Goal: Transaction & Acquisition: Purchase product/service

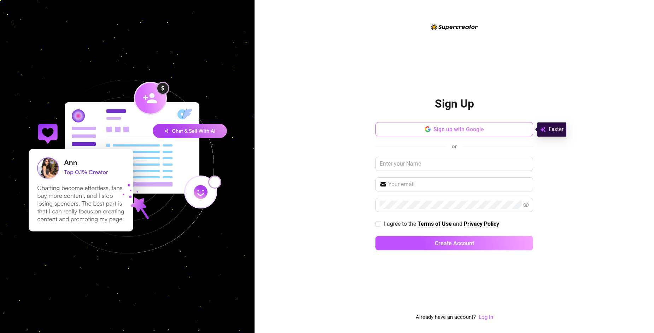
click at [513, 134] on button "Sign up with Google" at bounding box center [455, 129] width 158 height 14
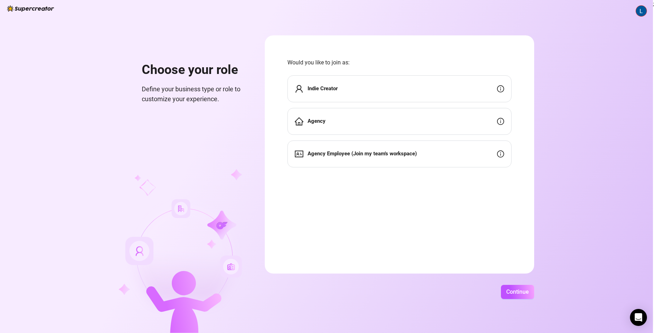
click at [421, 98] on div "Indie Creator" at bounding box center [399, 88] width 224 height 27
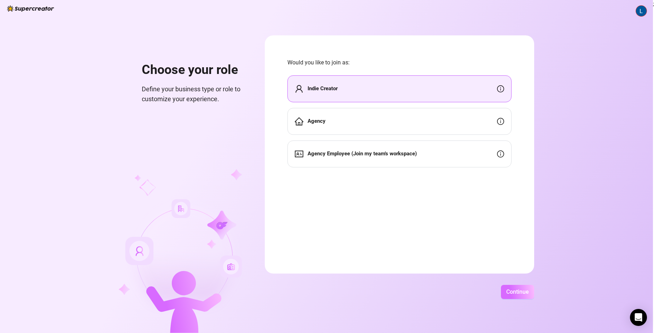
drag, startPoint x: 530, startPoint y: 299, endPoint x: 529, endPoint y: 291, distance: 7.9
click at [529, 291] on div "Choose your role Define your business type or role to customize your experience…" at bounding box center [326, 166] width 653 height 333
click at [529, 291] on span "Continue" at bounding box center [517, 291] width 23 height 7
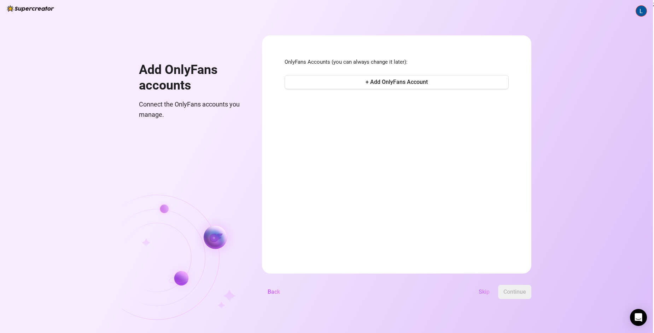
click at [495, 288] on button "Skip" at bounding box center [484, 292] width 22 height 14
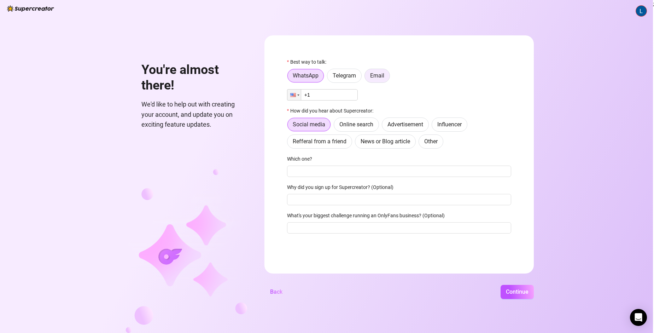
click at [379, 73] on label "Email" at bounding box center [377, 76] width 25 height 14
click at [367, 77] on input "Email" at bounding box center [367, 77] width 0 height 0
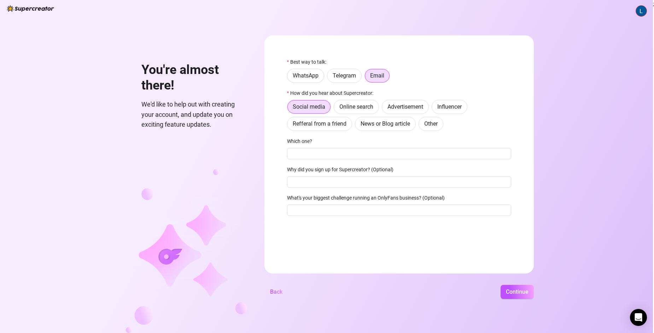
click at [367, 162] on div "Best way to talk: WhatsApp Telegram Email How did you hear about Supercreator: …" at bounding box center [399, 140] width 224 height 164
click at [368, 154] on input "Which one?" at bounding box center [399, 153] width 224 height 11
click at [506, 288] on button "Continue" at bounding box center [517, 292] width 33 height 14
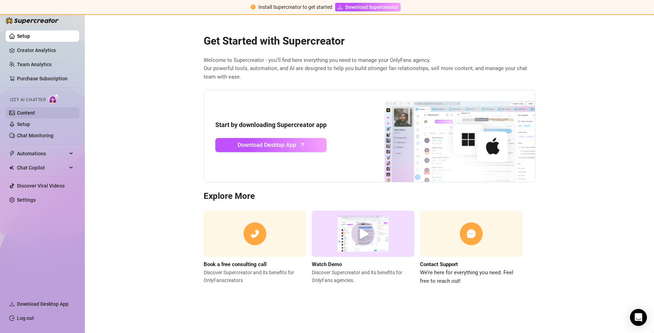
click at [35, 111] on link "Content" at bounding box center [26, 113] width 18 height 6
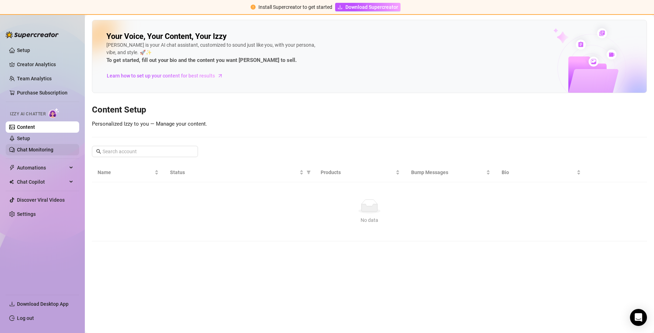
click at [49, 147] on link "Chat Monitoring" at bounding box center [35, 150] width 36 height 6
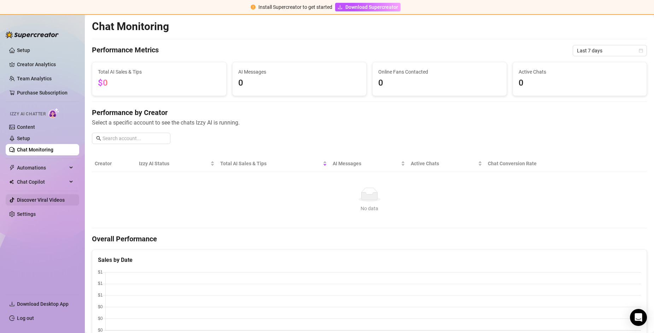
click at [52, 197] on link "Discover Viral Videos" at bounding box center [41, 200] width 48 height 6
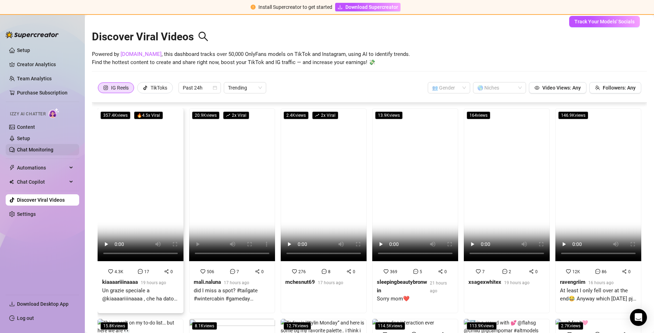
click at [53, 147] on link "Chat Monitoring" at bounding box center [35, 150] width 36 height 6
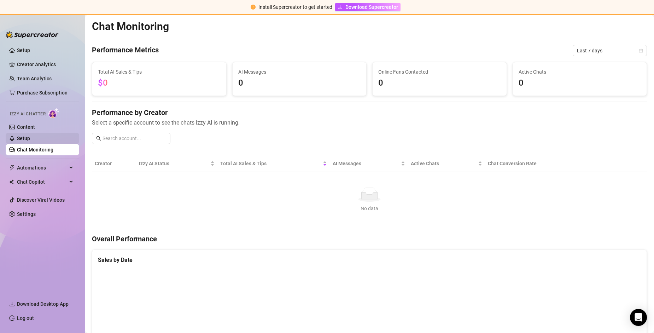
click at [30, 141] on link "Setup" at bounding box center [23, 138] width 13 height 6
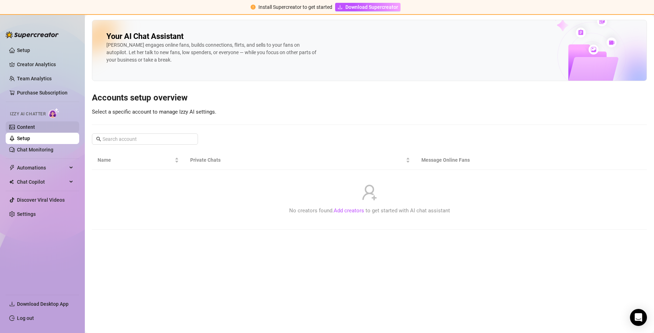
click at [35, 130] on link "Content" at bounding box center [26, 127] width 18 height 6
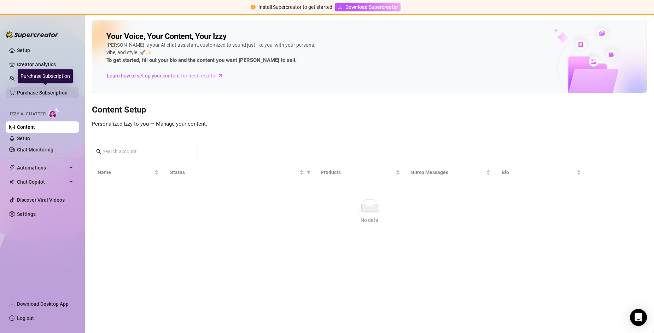
click at [63, 97] on link "Purchase Subscription" at bounding box center [45, 92] width 57 height 11
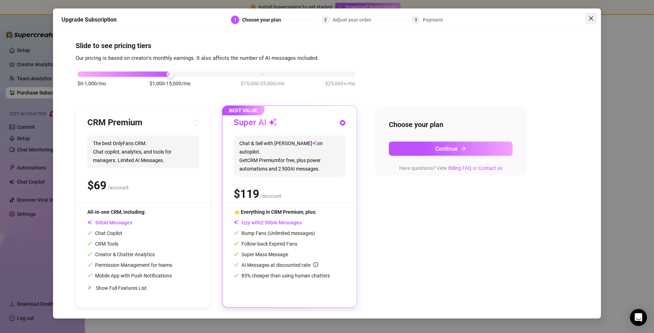
click at [592, 17] on icon "close" at bounding box center [591, 18] width 4 height 4
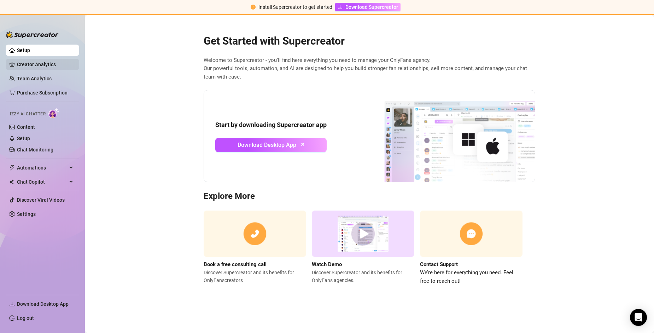
click at [57, 62] on link "Creator Analytics" at bounding box center [45, 64] width 57 height 11
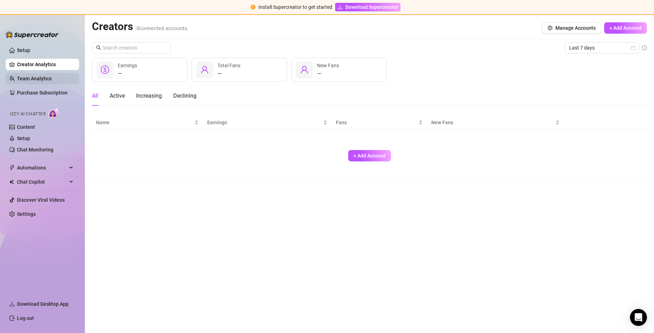
click at [52, 78] on link "Team Analytics" at bounding box center [34, 79] width 35 height 6
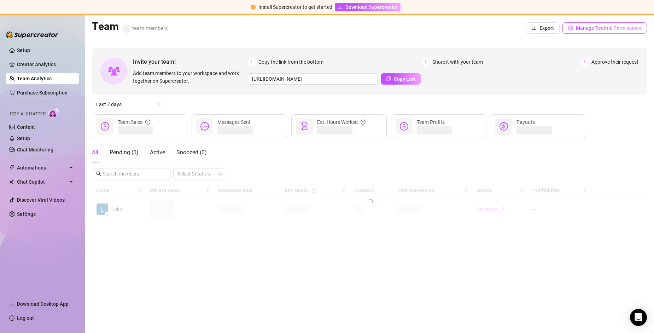
click at [599, 27] on span "Manage Team & Permissions" at bounding box center [608, 28] width 65 height 6
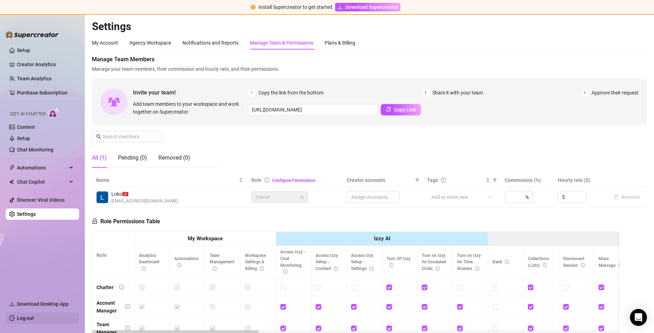
click at [34, 319] on link "Log out" at bounding box center [25, 318] width 17 height 6
